Goal: Information Seeking & Learning: Learn about a topic

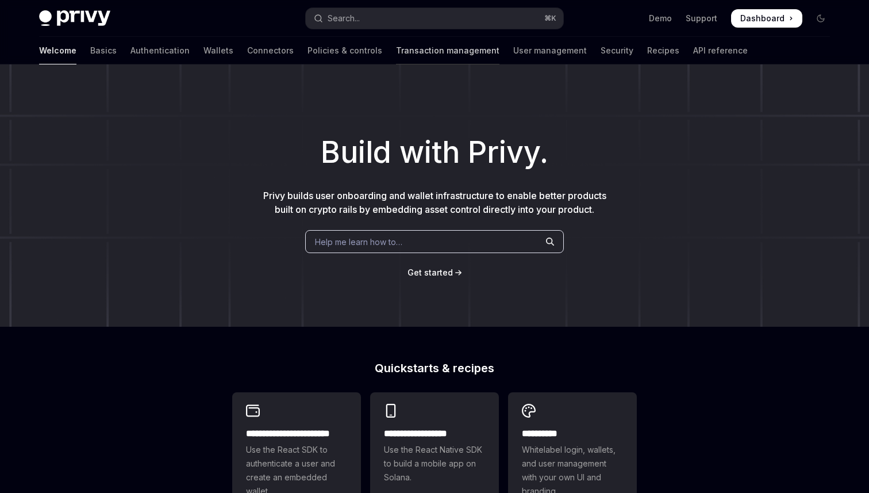
click at [396, 55] on link "Transaction management" at bounding box center [448, 51] width 104 height 28
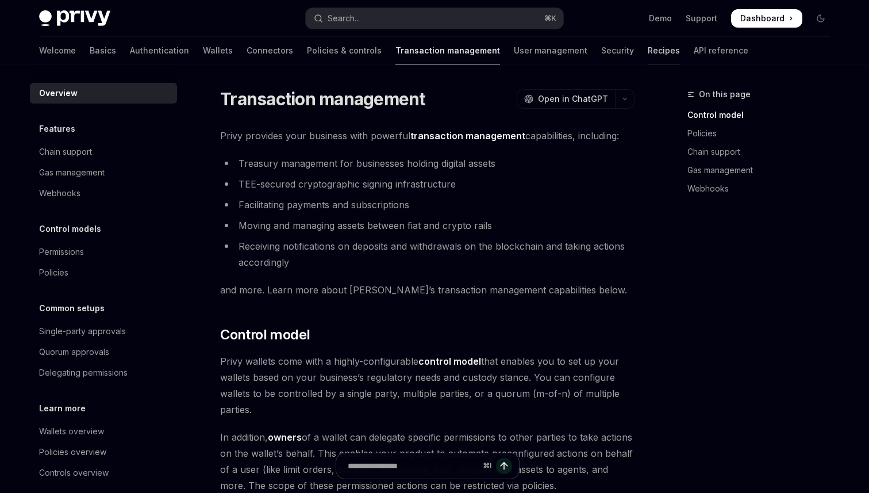
click at [648, 51] on link "Recipes" at bounding box center [664, 51] width 32 height 28
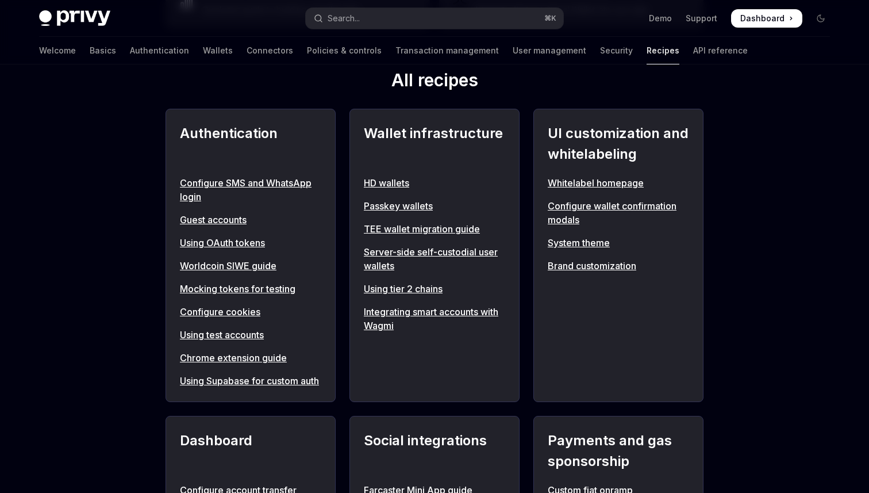
scroll to position [411, 0]
click at [484, 307] on link "Integrating smart accounts with Wagmi" at bounding box center [434, 318] width 141 height 28
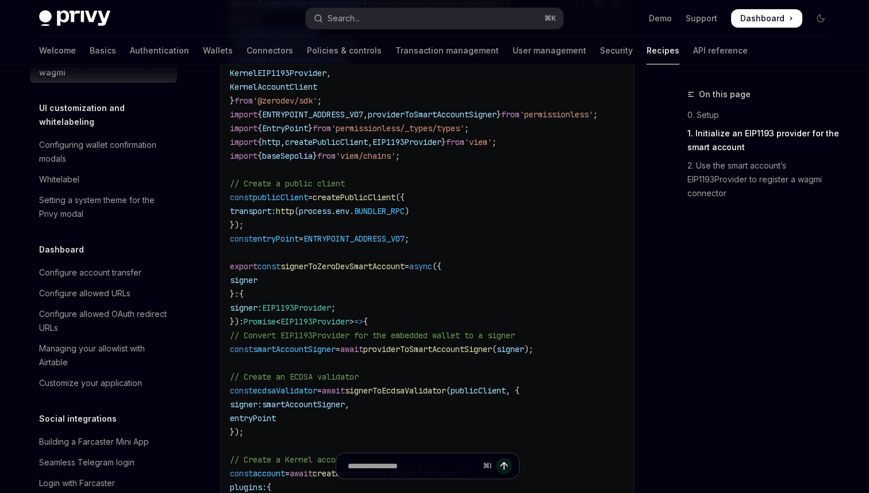
scroll to position [568, 0]
type textarea "*"
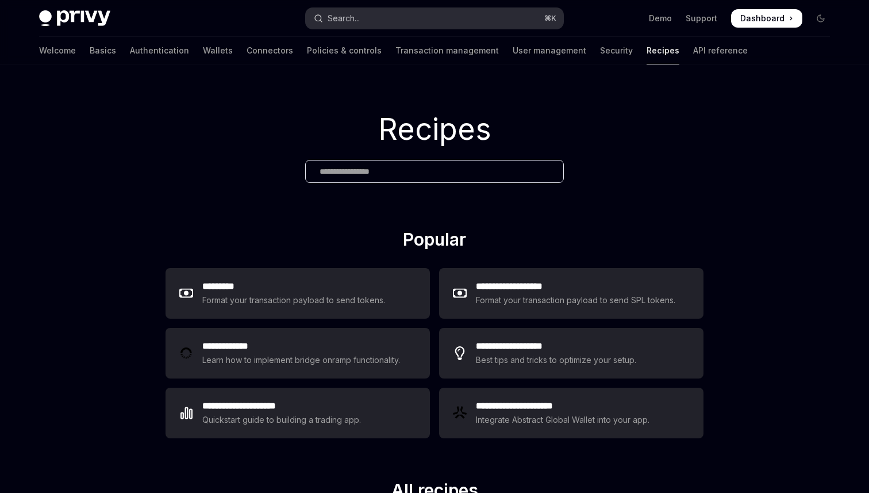
click at [355, 18] on div "Search..." at bounding box center [344, 19] width 32 height 14
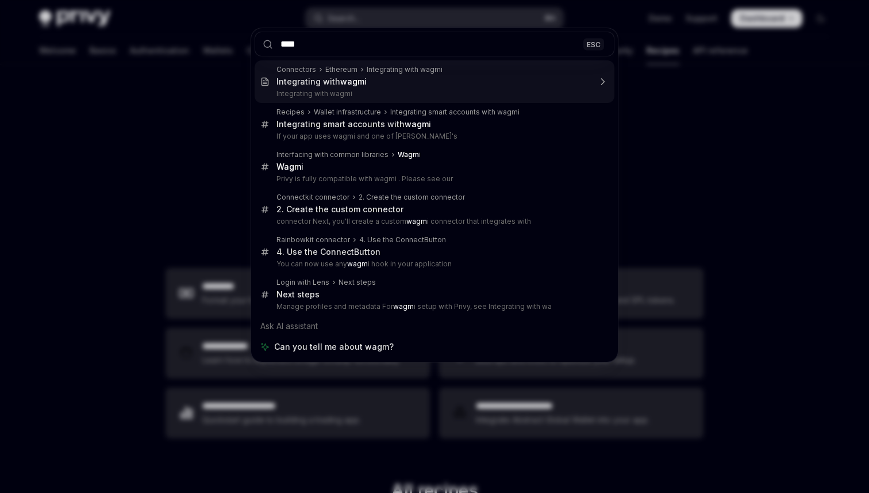
type input "*****"
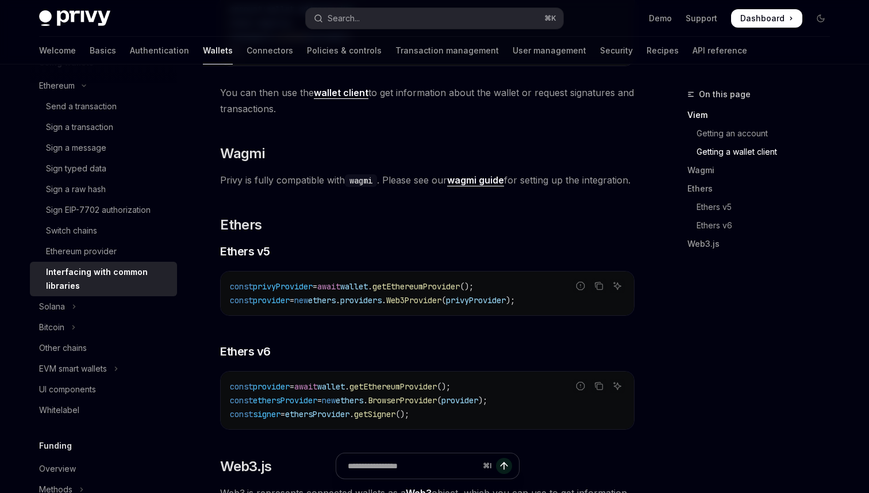
scroll to position [1032, 0]
click at [485, 181] on strong "wagmi guide" at bounding box center [475, 181] width 57 height 12
type textarea "*"
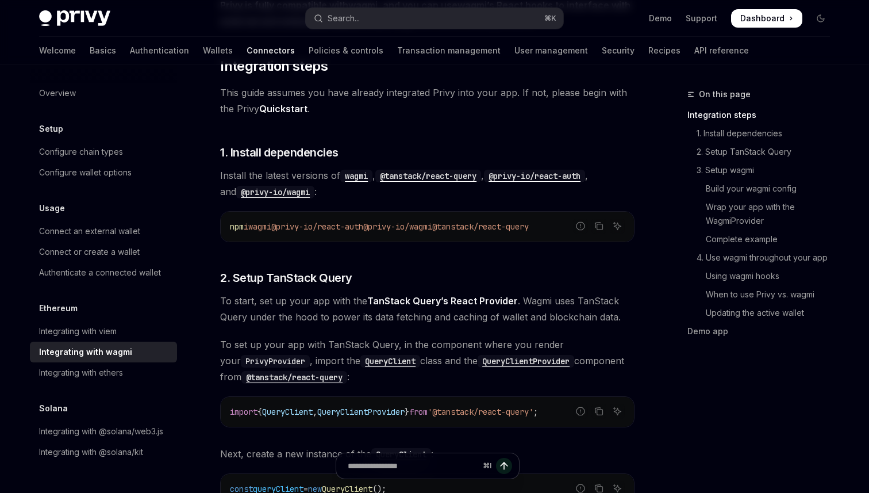
scroll to position [190, 0]
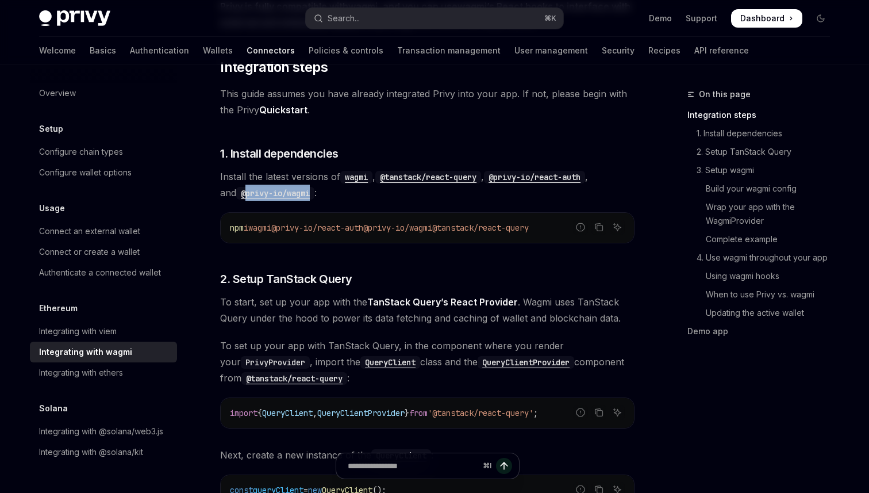
drag, startPoint x: 302, startPoint y: 194, endPoint x: 230, endPoint y: 195, distance: 71.9
click at [230, 195] on span "Install the latest versions of wagmi , @tanstack/react-query , @privy-io/react-…" at bounding box center [427, 184] width 415 height 32
copy code "privy-io/wagmi"
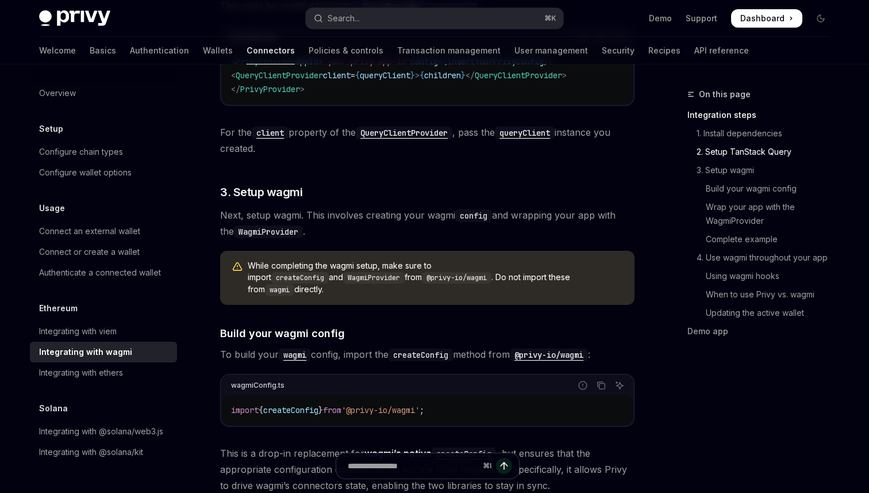
scroll to position [734, 0]
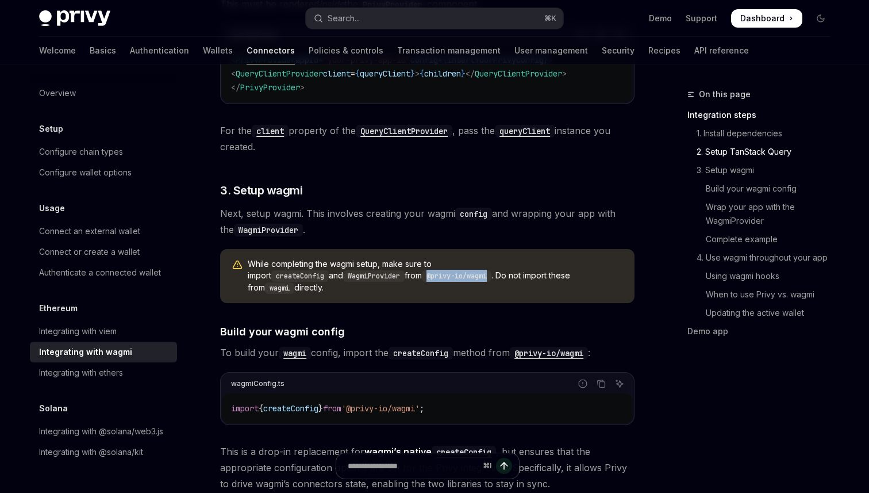
drag, startPoint x: 273, startPoint y: 277, endPoint x: 335, endPoint y: 281, distance: 62.8
click at [422, 281] on code "@privy-io/wagmi" at bounding box center [457, 276] width 70 height 12
copy code "@privy-io/wagmi"
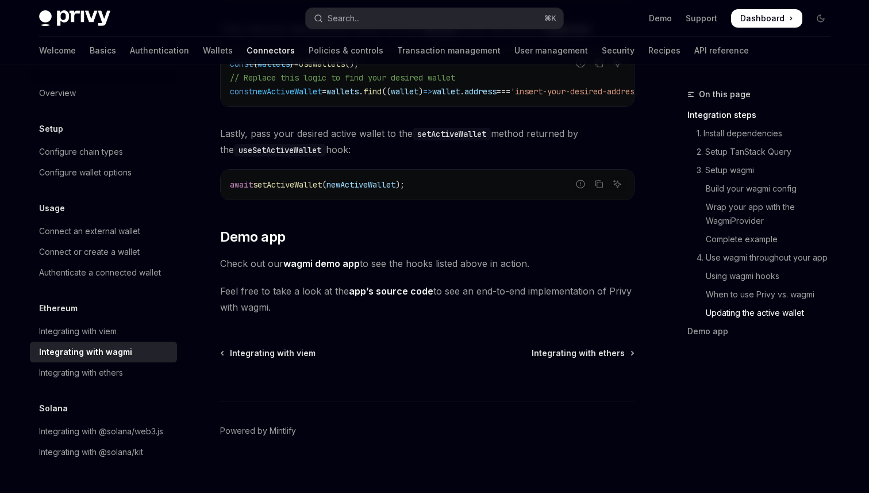
scroll to position [3329, 0]
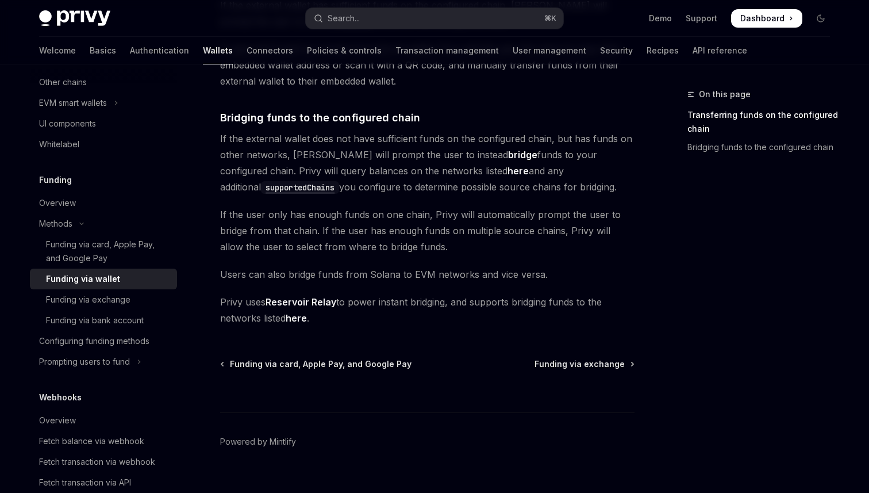
scroll to position [370, 0]
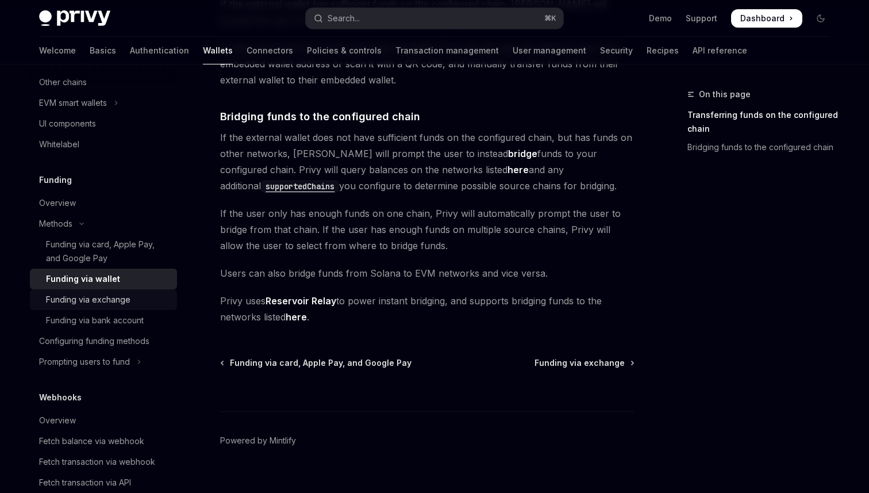
click at [89, 294] on div "Funding via exchange" at bounding box center [88, 300] width 85 height 14
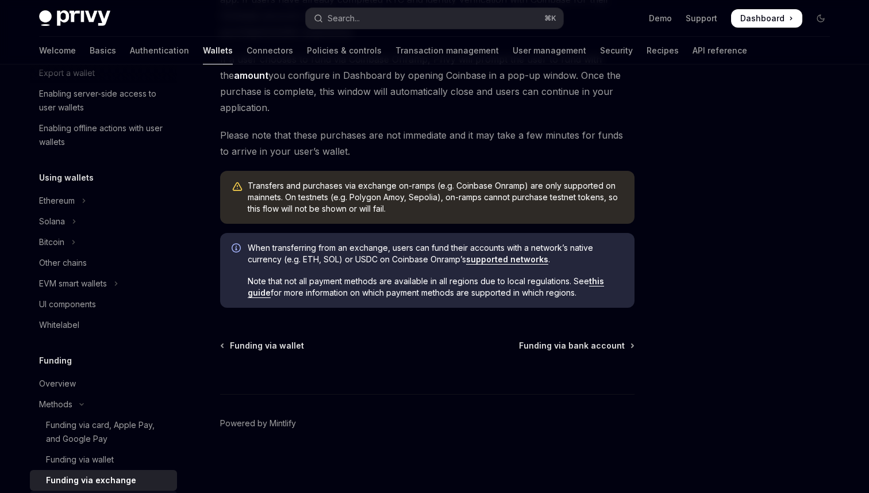
scroll to position [186, 0]
type textarea "*"
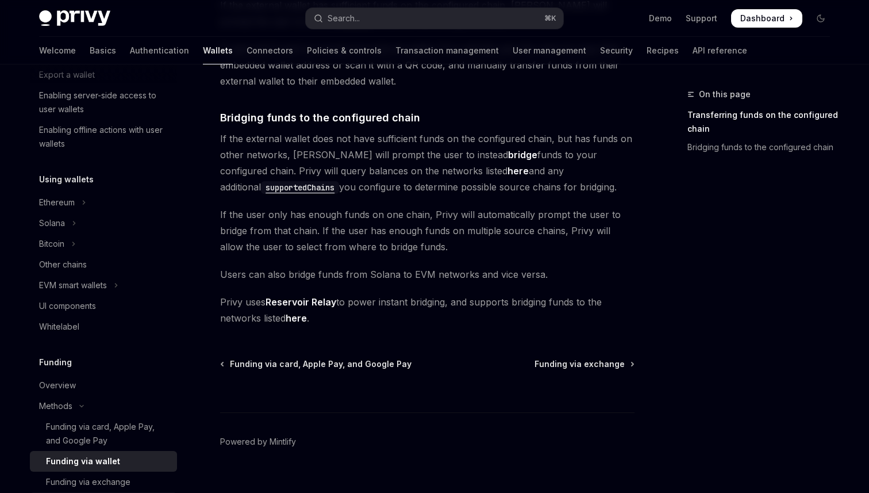
scroll to position [370, 0]
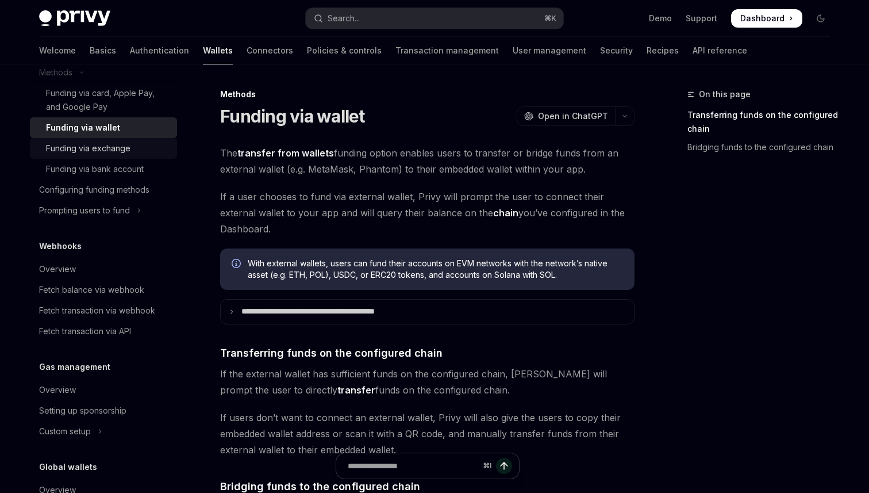
click at [100, 144] on div "Funding via exchange" at bounding box center [88, 148] width 85 height 14
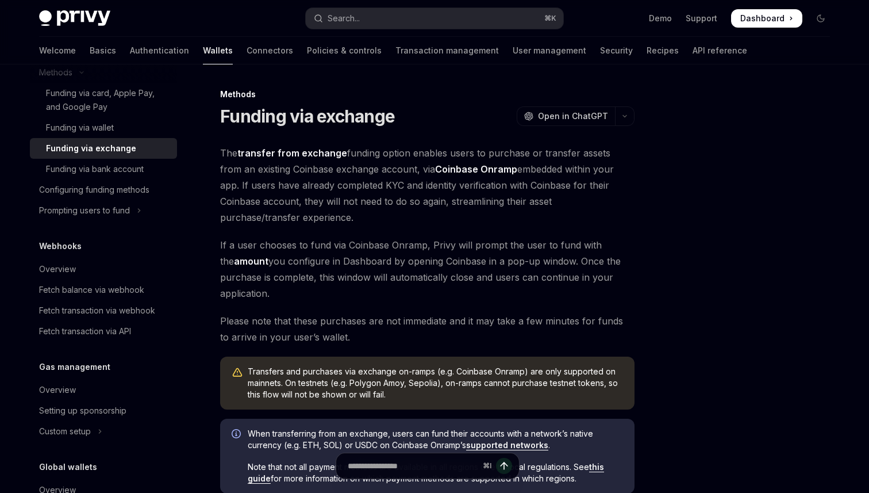
type textarea "*"
